Goal: Information Seeking & Learning: Find specific fact

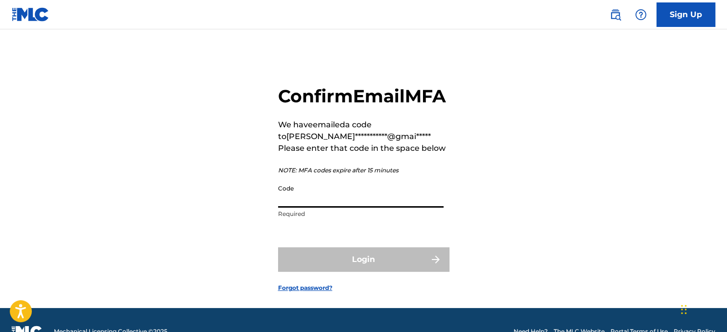
paste input "121537"
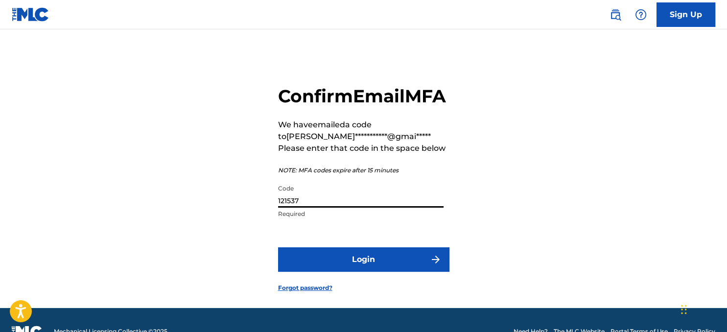
type input "121537"
click at [369, 272] on button "Login" at bounding box center [363, 259] width 171 height 24
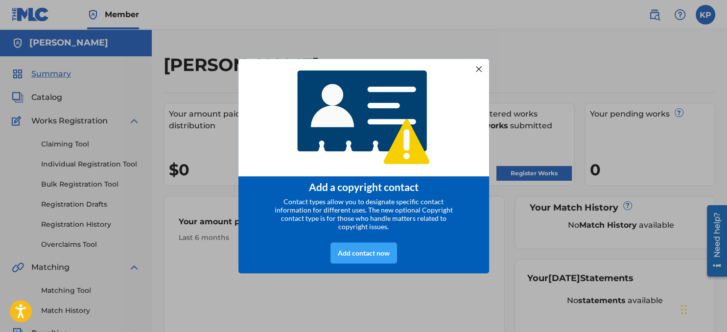
click at [362, 259] on div "Add contact now" at bounding box center [364, 252] width 67 height 21
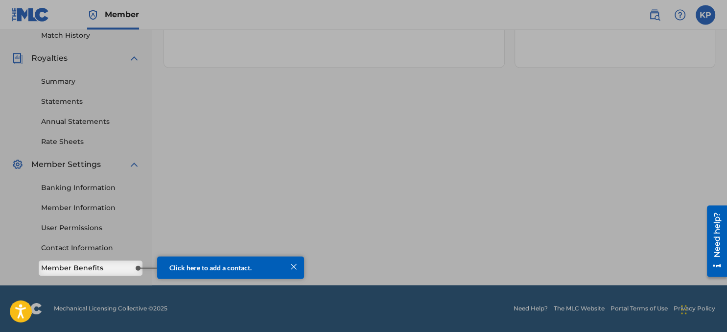
click at [109, 268] on link "Member Benefits" at bounding box center [90, 268] width 99 height 10
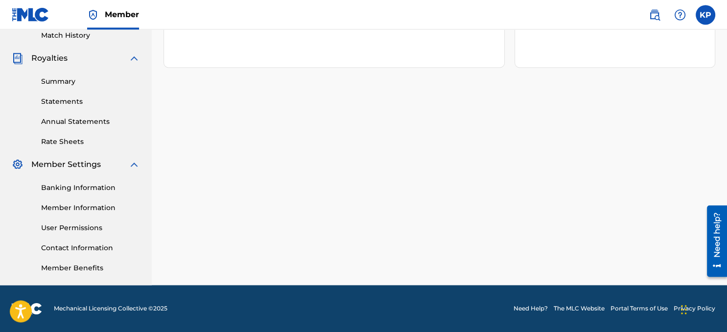
scroll to position [275, 0]
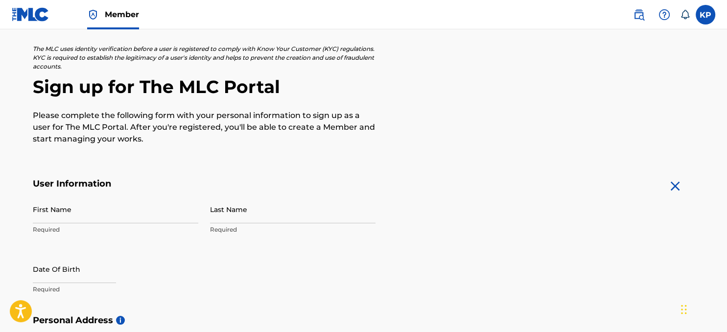
scroll to position [51, 0]
click at [42, 212] on input "First Name" at bounding box center [116, 209] width 166 height 28
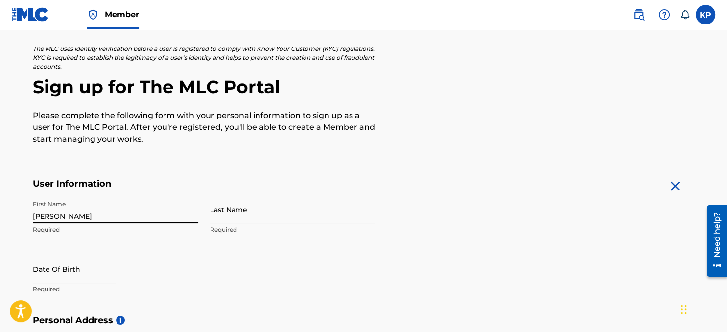
type input "[PERSON_NAME]"
type input "Paddle"
click at [101, 273] on input "text" at bounding box center [74, 269] width 83 height 28
select select "7"
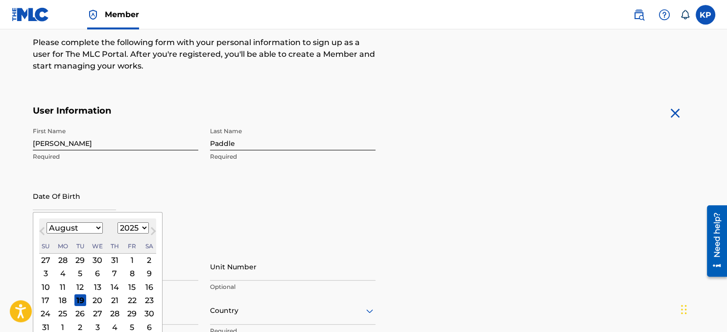
scroll to position [155, 0]
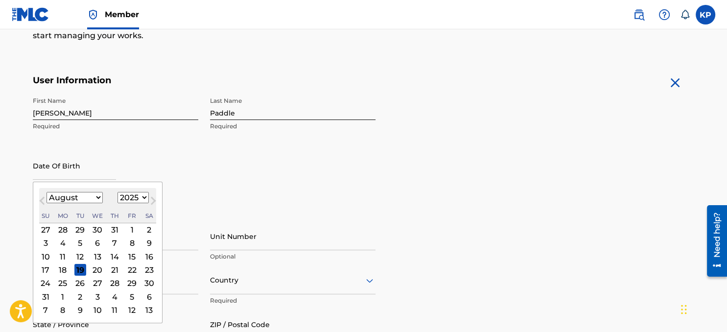
select select "1955"
click option "1955" at bounding box center [0, 0] width 0 height 0
click at [47, 192] on select "January February March April May June July August September October November De…" at bounding box center [75, 197] width 56 height 11
select select "3"
click option "April" at bounding box center [0, 0] width 0 height 0
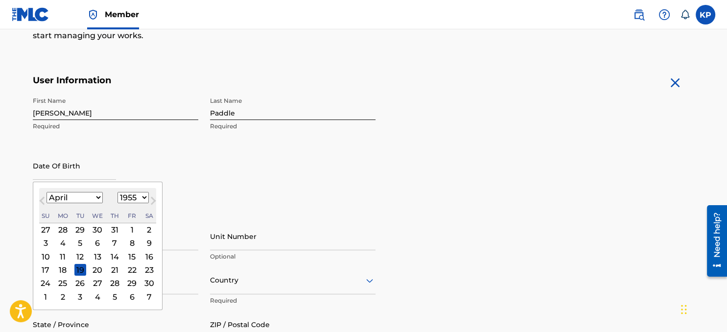
click at [145, 270] on div "23" at bounding box center [150, 270] width 12 height 12
type input "[DATE]"
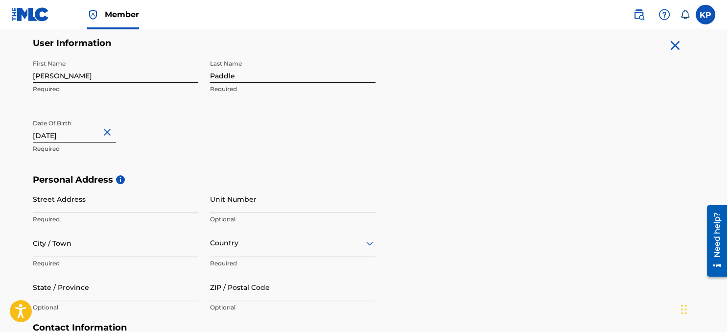
scroll to position [207, 0]
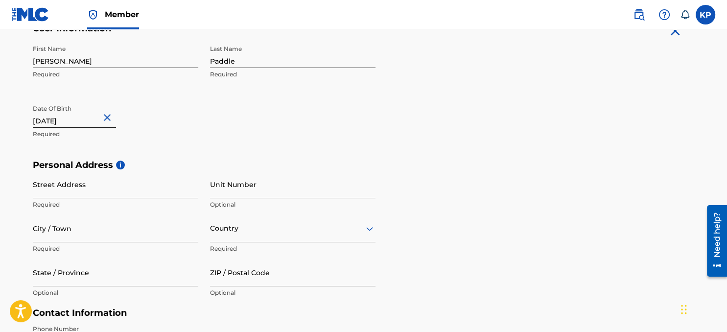
click at [95, 191] on input "Street Address" at bounding box center [116, 184] width 166 height 28
type input "[STREET_ADDRESS]"
type input "Red Harbour Pb"
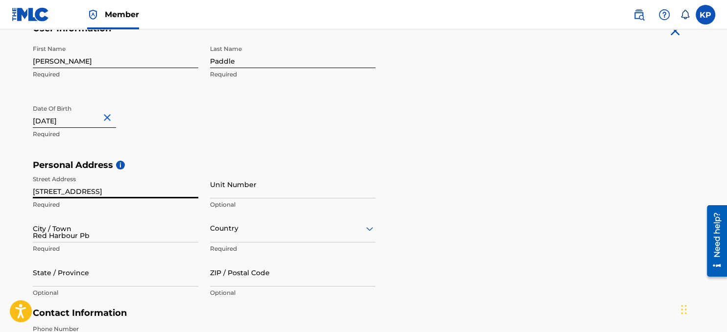
type input "CA"
type input "[GEOGRAPHIC_DATA]"
type input "A0E 2R0"
type input "709"
type input "443"
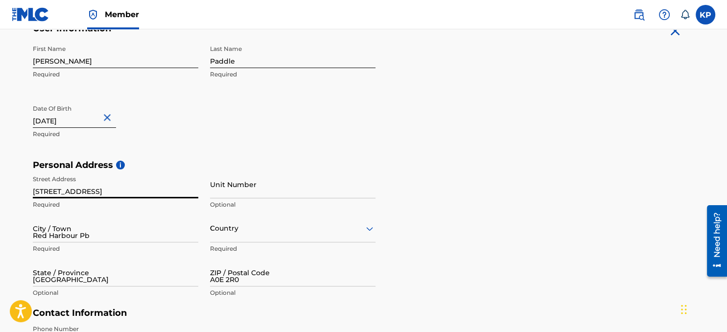
type input "2519"
type input "[EMAIL_ADDRESS][DOMAIN_NAME]"
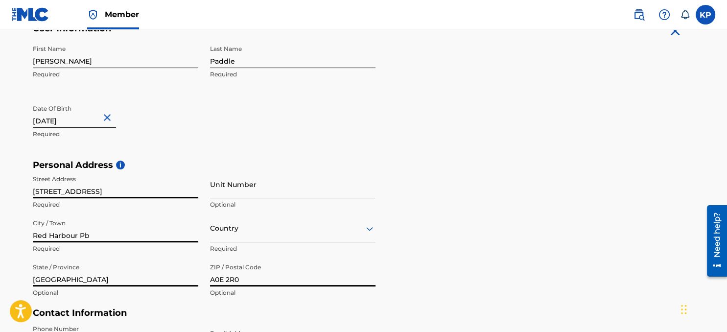
scroll to position [265, 0]
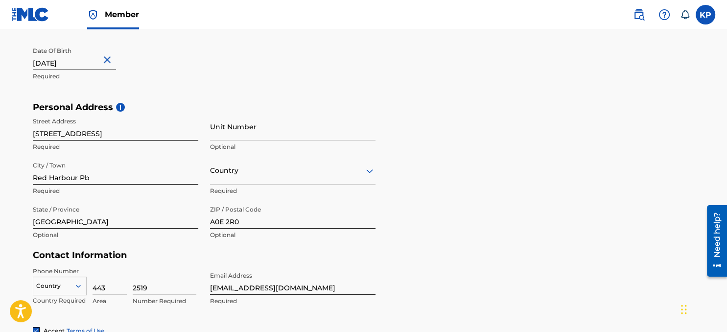
type input "CA"
type input "709"
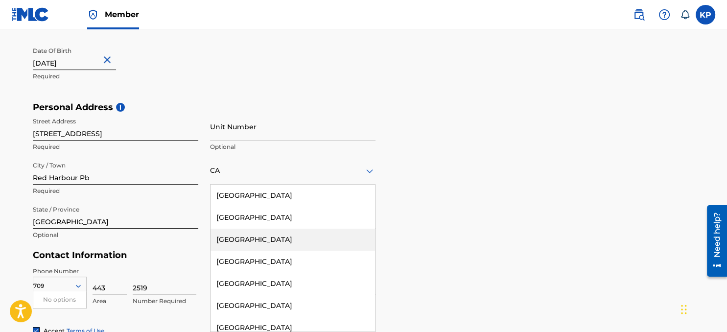
click at [234, 241] on div "[GEOGRAPHIC_DATA]" at bounding box center [293, 240] width 165 height 22
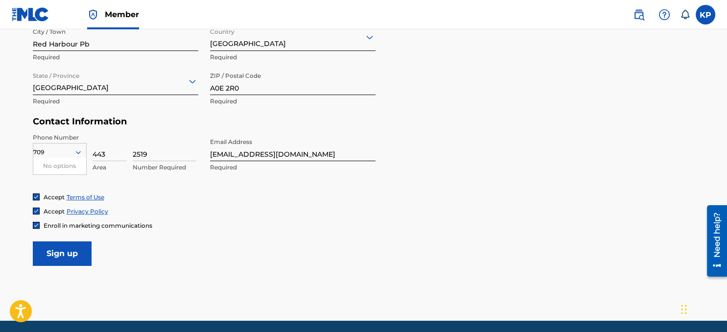
scroll to position [419, 0]
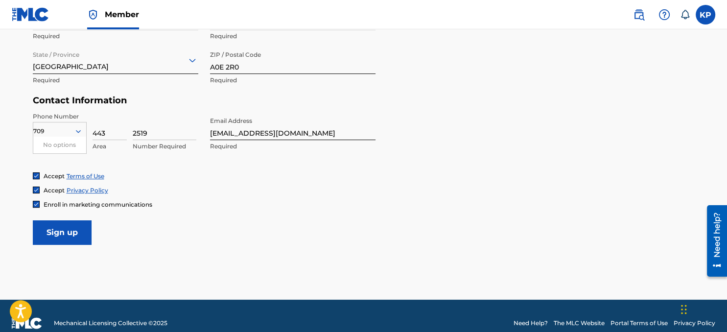
click at [80, 237] on input "Sign up" at bounding box center [62, 232] width 59 height 24
click at [326, 214] on form "User Information First Name [PERSON_NAME] Required Last Name Paddle Required Da…" at bounding box center [364, 27] width 662 height 435
click at [75, 129] on icon at bounding box center [78, 131] width 9 height 9
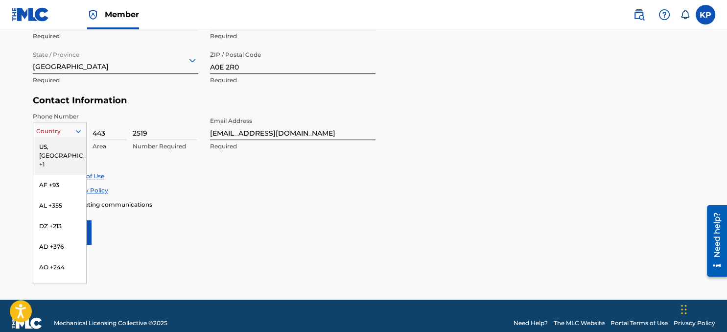
click at [67, 149] on div "US, [GEOGRAPHIC_DATA] +1" at bounding box center [59, 156] width 53 height 38
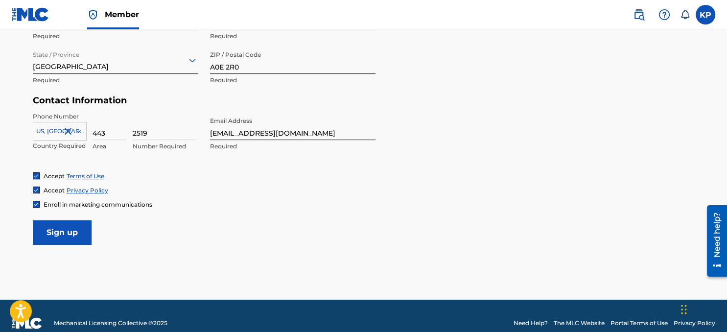
click at [72, 236] on input "Sign up" at bounding box center [62, 232] width 59 height 24
drag, startPoint x: 95, startPoint y: 132, endPoint x: 123, endPoint y: 136, distance: 28.3
click at [123, 136] on div "[GEOGRAPHIC_DATA], [GEOGRAPHIC_DATA] +1 Country Required 443 Area 2519 Invalid …" at bounding box center [116, 134] width 166 height 44
click at [103, 131] on input "443" at bounding box center [110, 126] width 34 height 28
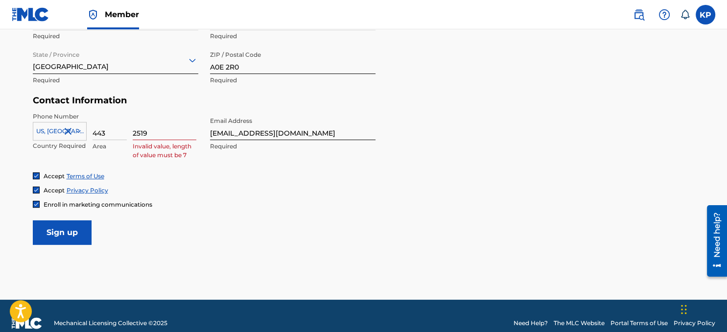
drag, startPoint x: 105, startPoint y: 131, endPoint x: 90, endPoint y: 130, distance: 14.7
click at [93, 130] on input "443" at bounding box center [110, 126] width 34 height 28
type input "709"
click at [133, 130] on input "2519" at bounding box center [165, 126] width 64 height 28
type input "4432519"
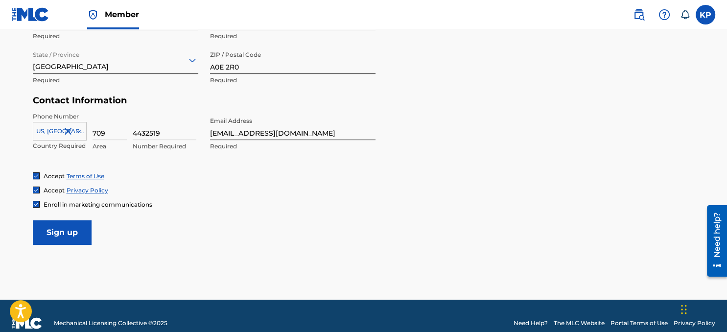
click at [64, 236] on input "Sign up" at bounding box center [62, 232] width 59 height 24
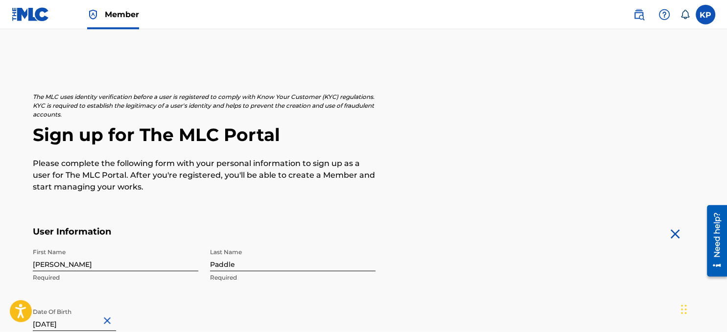
scroll to position [0, 0]
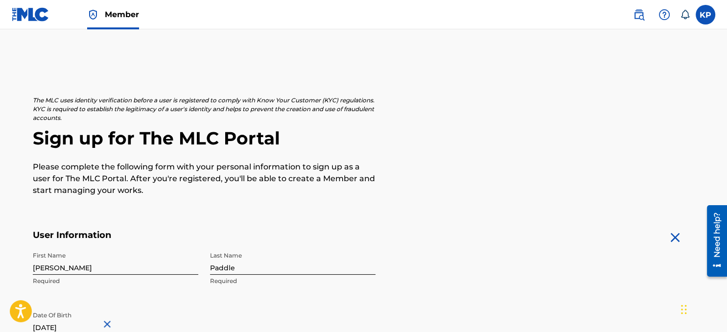
click at [640, 18] on img at bounding box center [639, 15] width 12 height 12
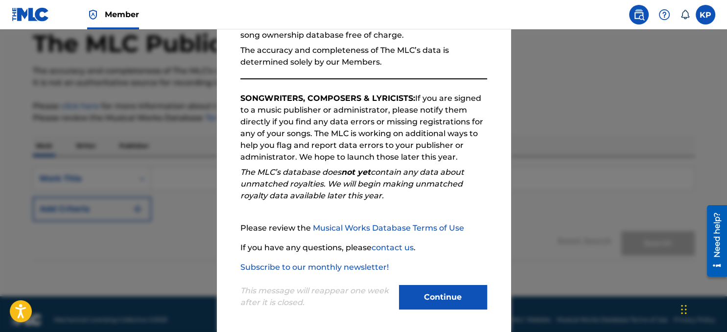
scroll to position [116, 0]
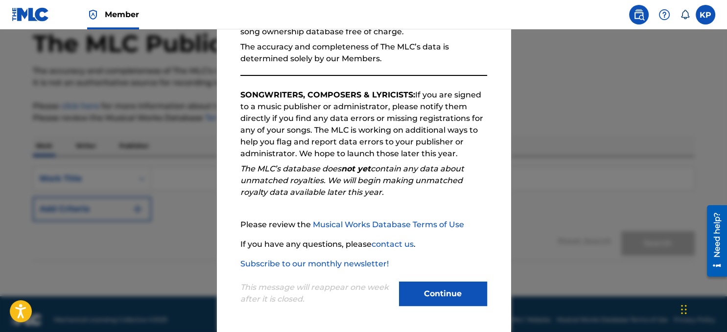
click at [446, 298] on button "Continue" at bounding box center [443, 294] width 88 height 24
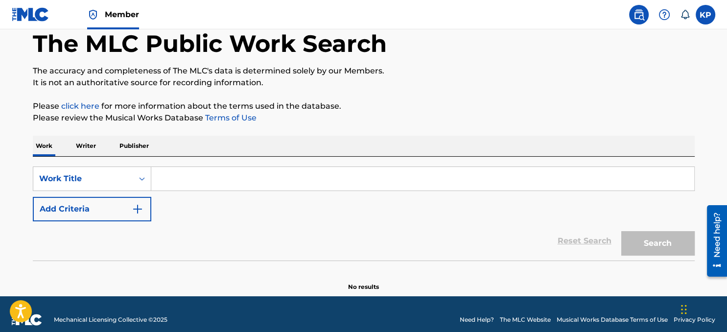
click at [89, 150] on p "Writer" at bounding box center [86, 146] width 26 height 21
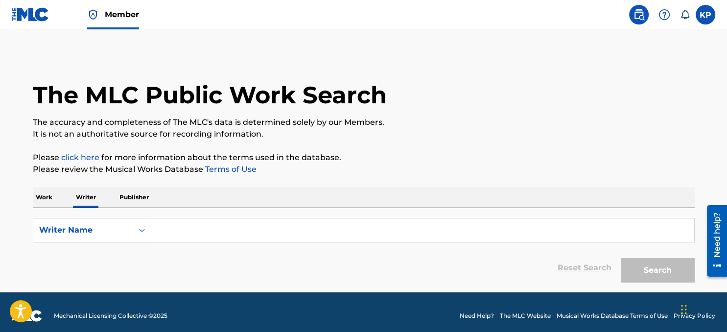
click at [43, 200] on p "Work" at bounding box center [44, 197] width 23 height 21
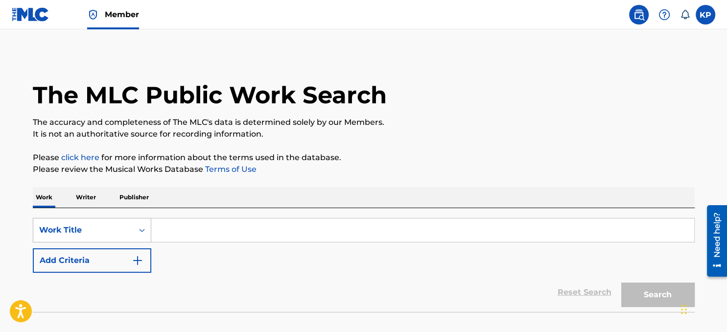
click at [135, 233] on div "Work Title" at bounding box center [92, 230] width 119 height 24
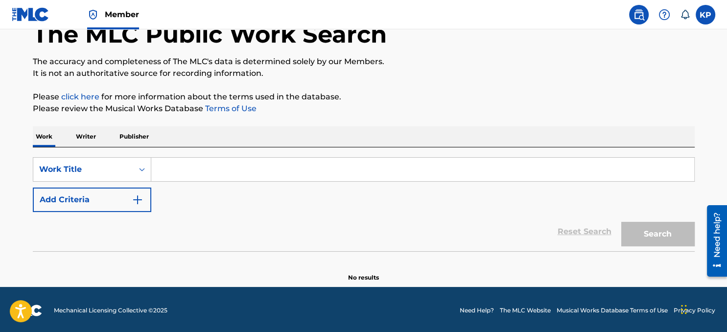
scroll to position [63, 0]
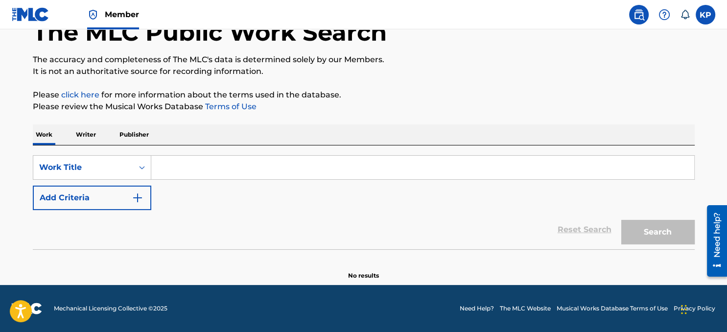
click at [133, 171] on div "Work Title" at bounding box center [83, 167] width 100 height 19
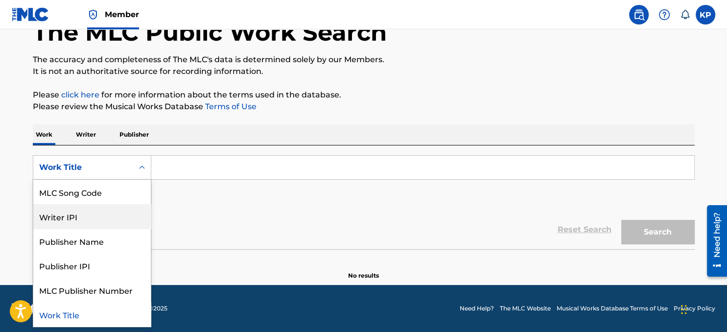
scroll to position [0, 0]
click at [227, 174] on input "Search Form" at bounding box center [422, 168] width 543 height 24
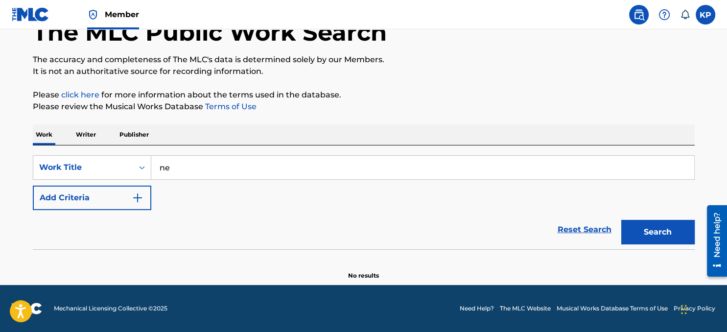
type input "n"
click at [179, 202] on div "SearchWithCriteria92709b26-55e1-4a71-a914-02fe4e1b0423 Work Title Never meant T…" at bounding box center [364, 182] width 662 height 55
click at [238, 167] on input "Never meant To Bo" at bounding box center [422, 168] width 543 height 24
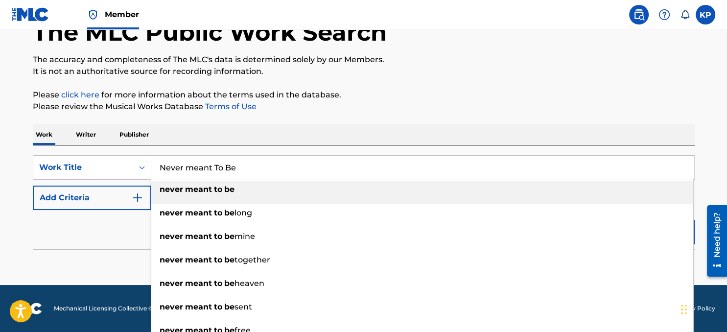
click at [201, 194] on strong "meant" at bounding box center [198, 189] width 27 height 9
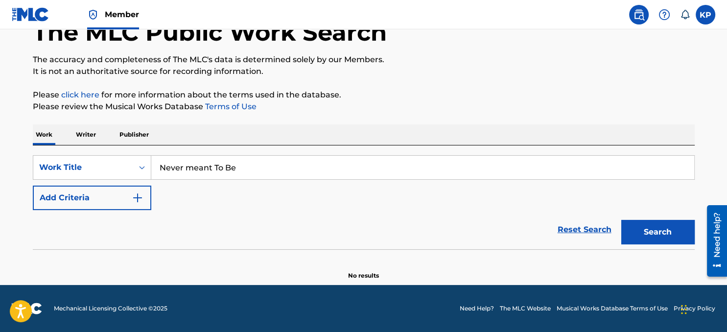
type input "never meant to be"
click at [128, 200] on button "Add Criteria" at bounding box center [92, 198] width 119 height 24
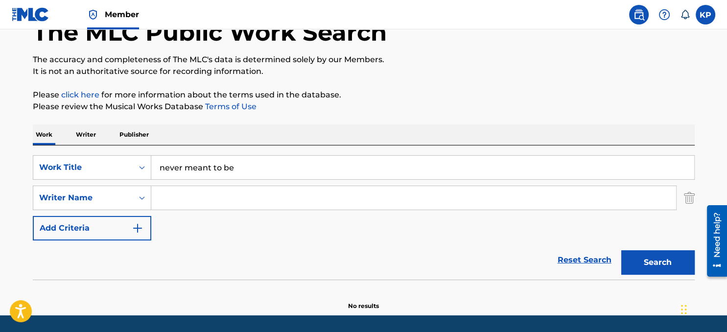
click at [190, 201] on input "Search Form" at bounding box center [413, 198] width 525 height 24
type input "[PERSON_NAME]"
click at [135, 231] on img "Search Form" at bounding box center [138, 228] width 12 height 12
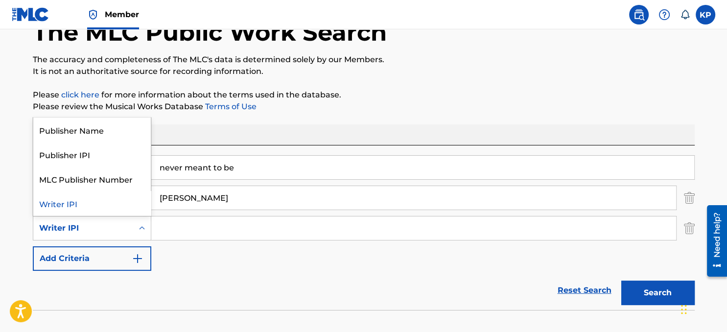
click at [141, 230] on icon "Search Form" at bounding box center [142, 228] width 10 height 10
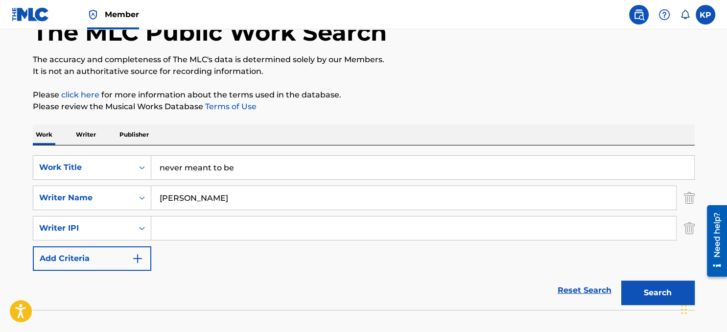
click at [186, 234] on input "Search Form" at bounding box center [413, 229] width 525 height 24
paste input "QZWFK2529264"
type input "QZWFK2529264"
click at [136, 261] on img "Search Form" at bounding box center [138, 259] width 12 height 12
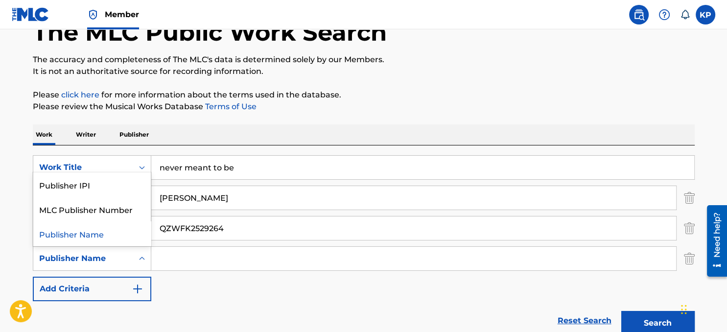
click at [136, 261] on div "Search Form" at bounding box center [142, 259] width 18 height 18
click at [186, 265] on input "Search Form" at bounding box center [413, 259] width 525 height 24
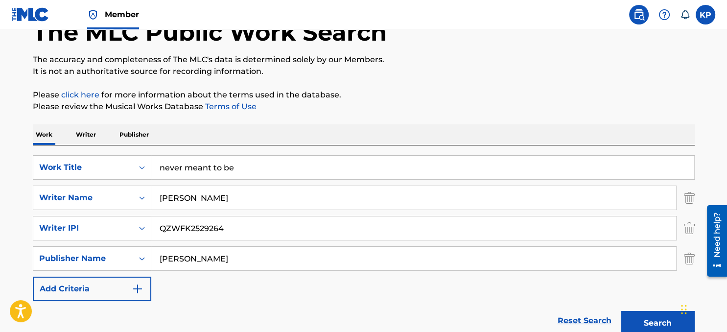
type input "[PERSON_NAME]"
click at [134, 292] on img "Search Form" at bounding box center [138, 289] width 12 height 12
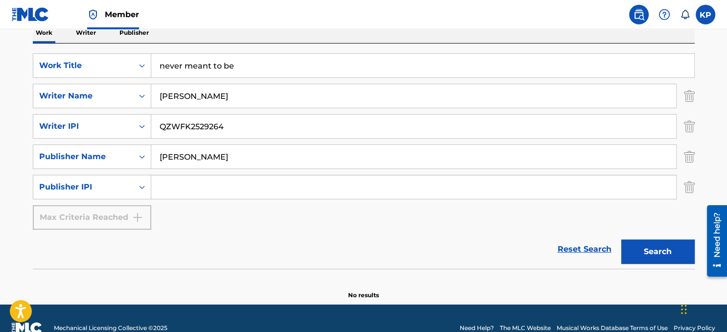
scroll to position [166, 0]
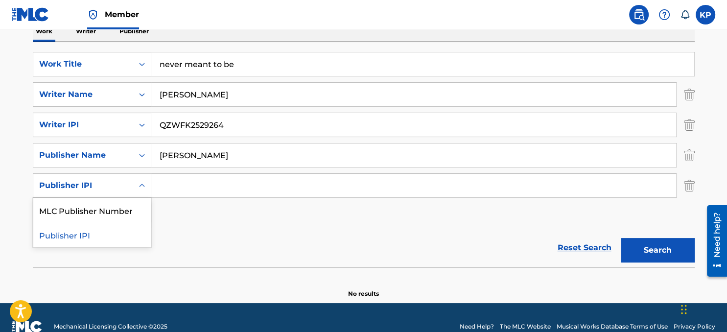
click at [142, 188] on icon "Search Form" at bounding box center [142, 186] width 10 height 10
click at [207, 228] on div "SearchWithCriteria92709b26-55e1-4a71-a914-02fe4e1b0423 Work Title never meant t…" at bounding box center [364, 140] width 662 height 176
click at [673, 252] on button "Search" at bounding box center [658, 250] width 73 height 24
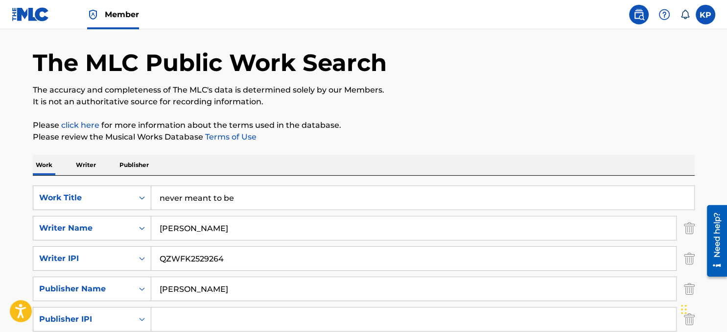
scroll to position [29, 0]
